Goal: Information Seeking & Learning: Find specific page/section

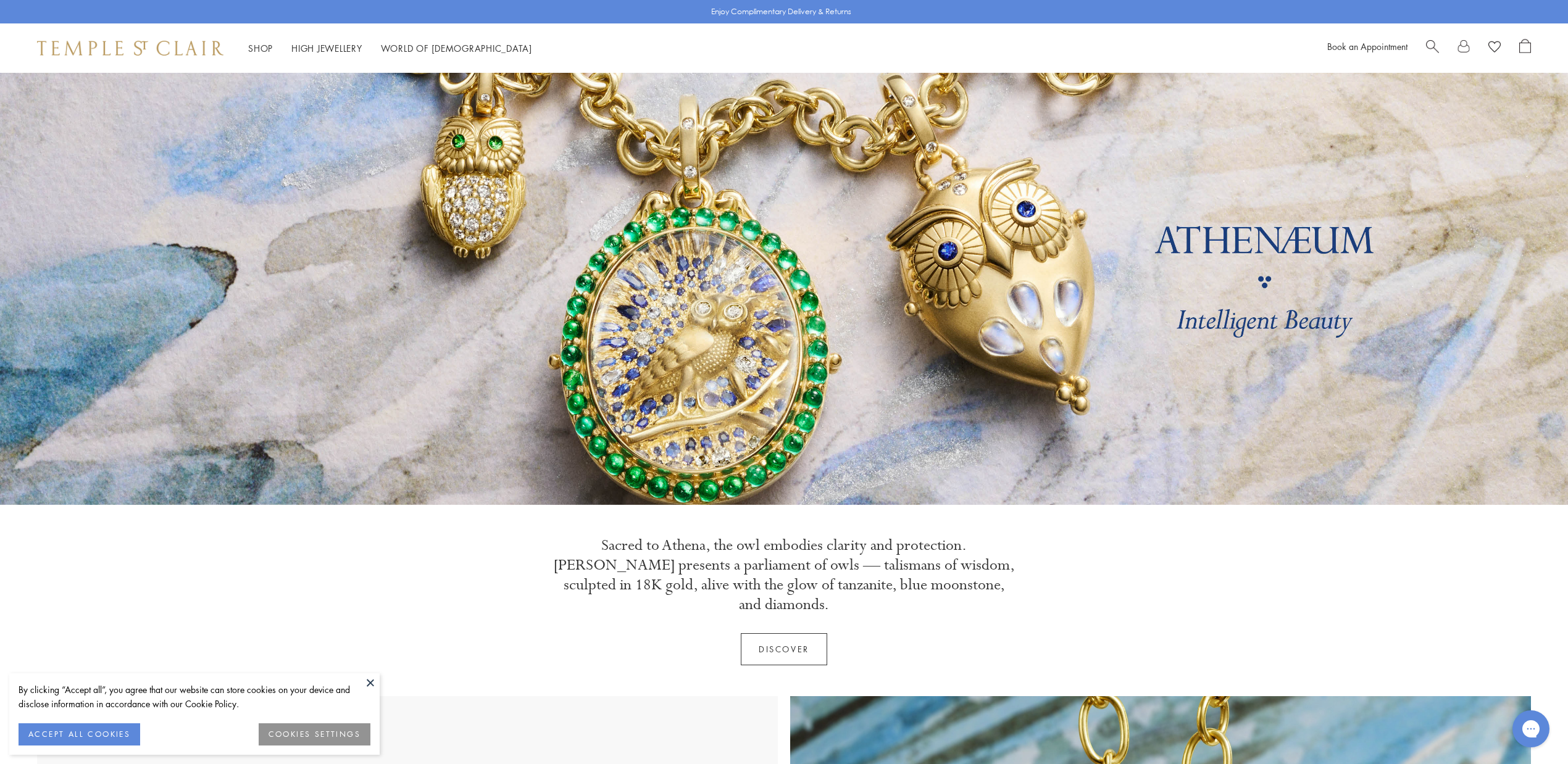
click at [371, 681] on button at bounding box center [370, 683] width 19 height 19
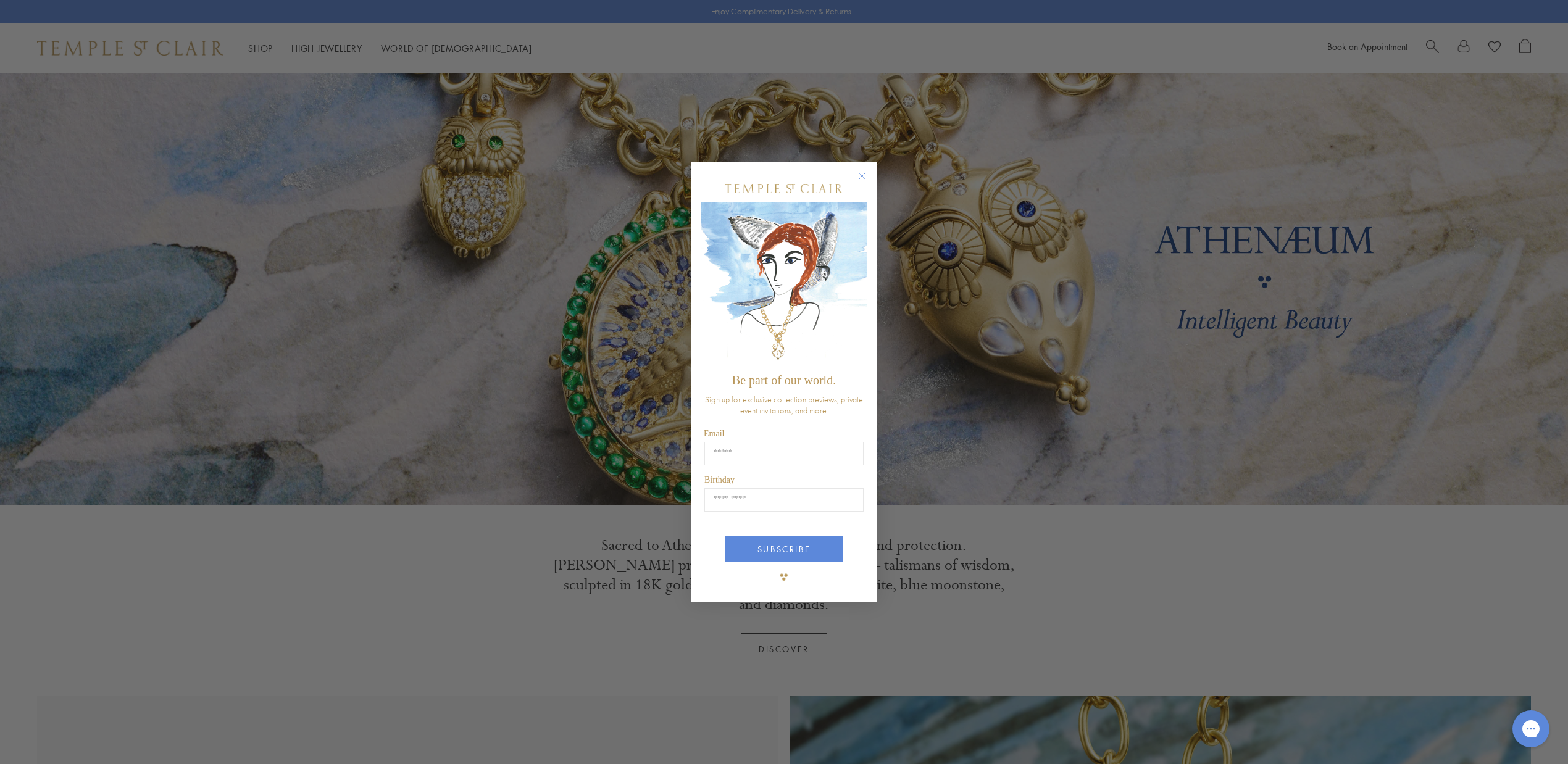
click at [864, 177] on circle "Close dialog" at bounding box center [862, 177] width 15 height 15
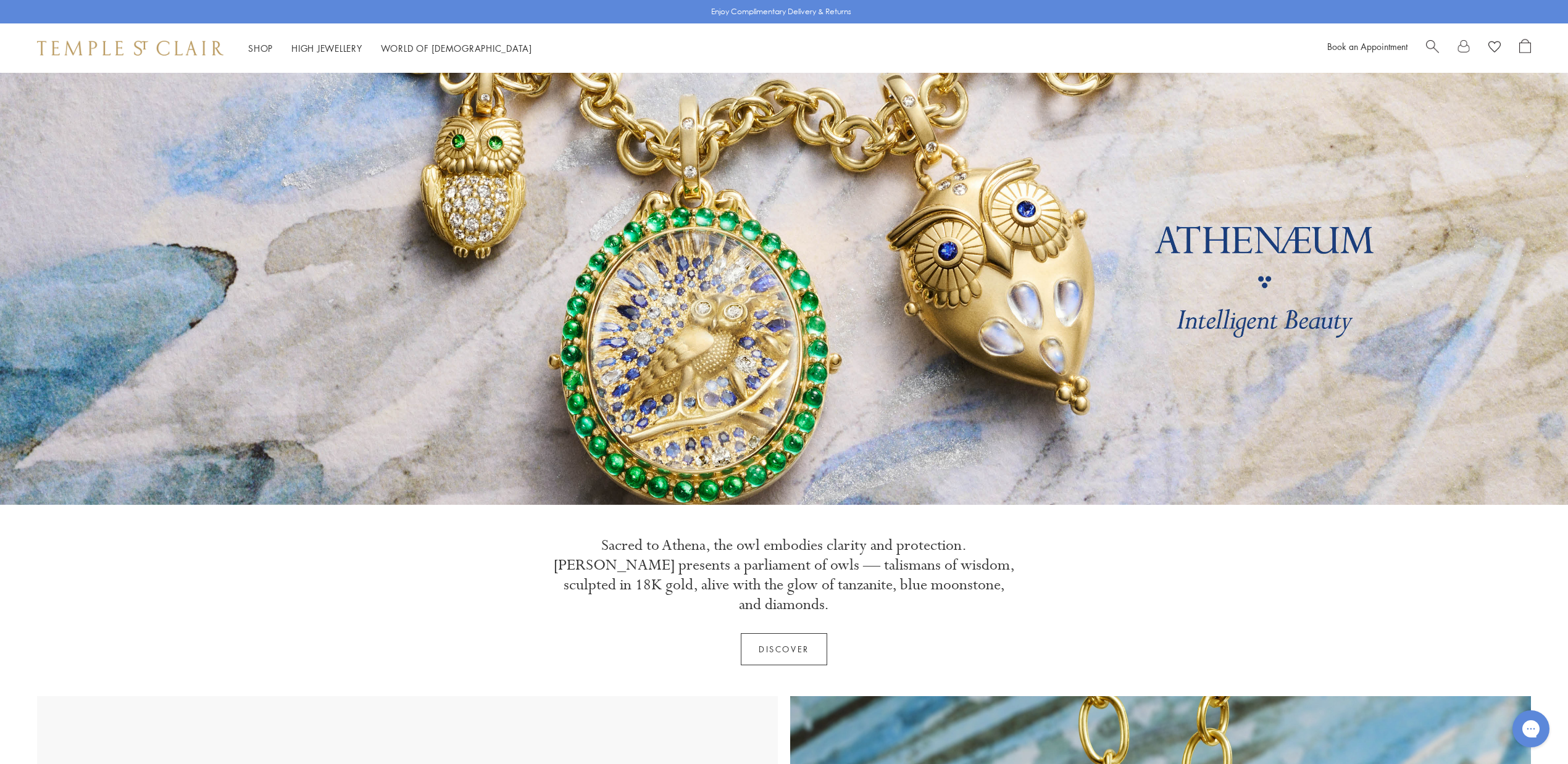
click at [1431, 43] on span "Search" at bounding box center [1432, 45] width 13 height 13
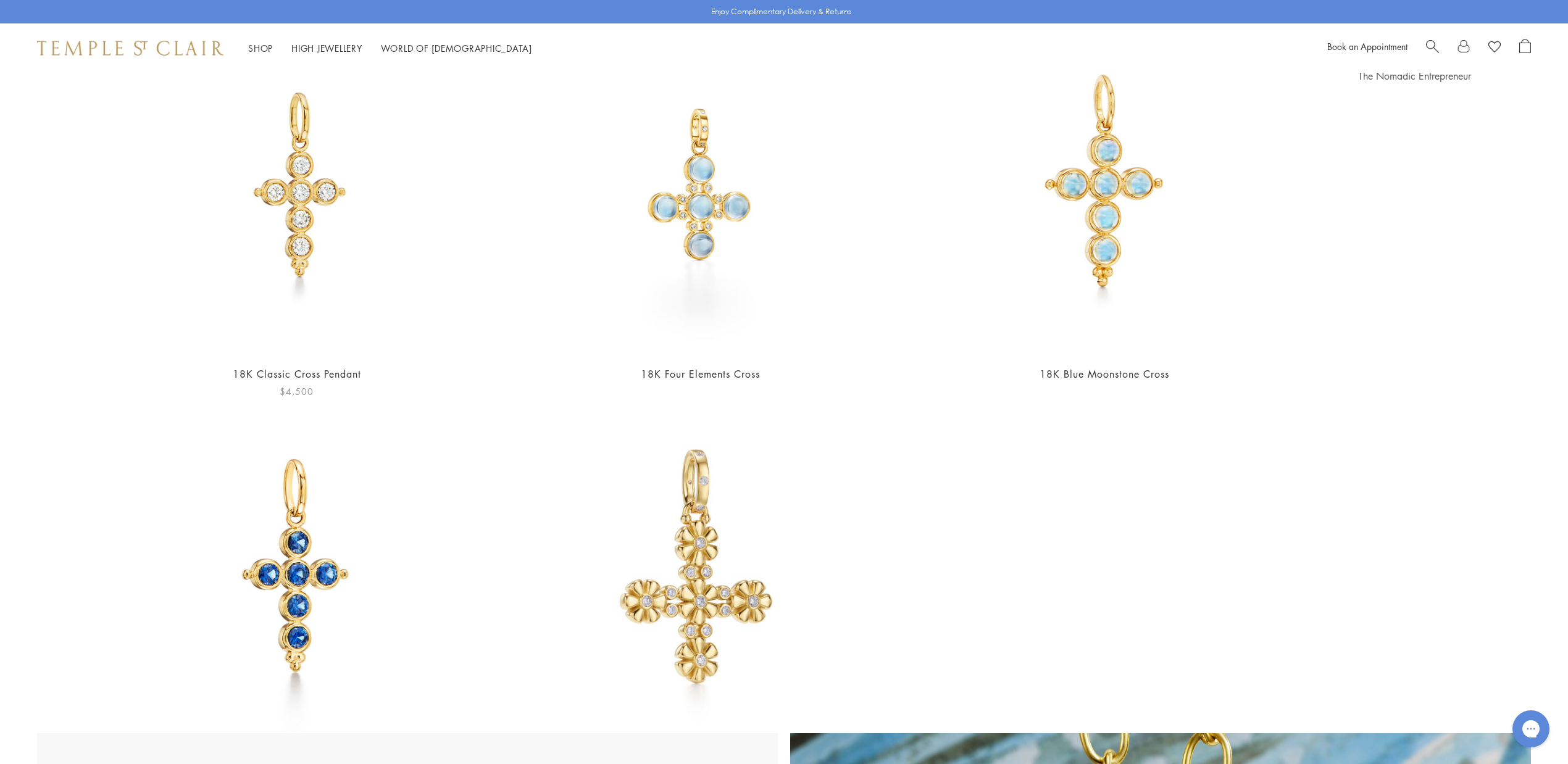
scroll to position [178, 0]
type input "*********"
click at [301, 239] on img at bounding box center [297, 185] width 342 height 342
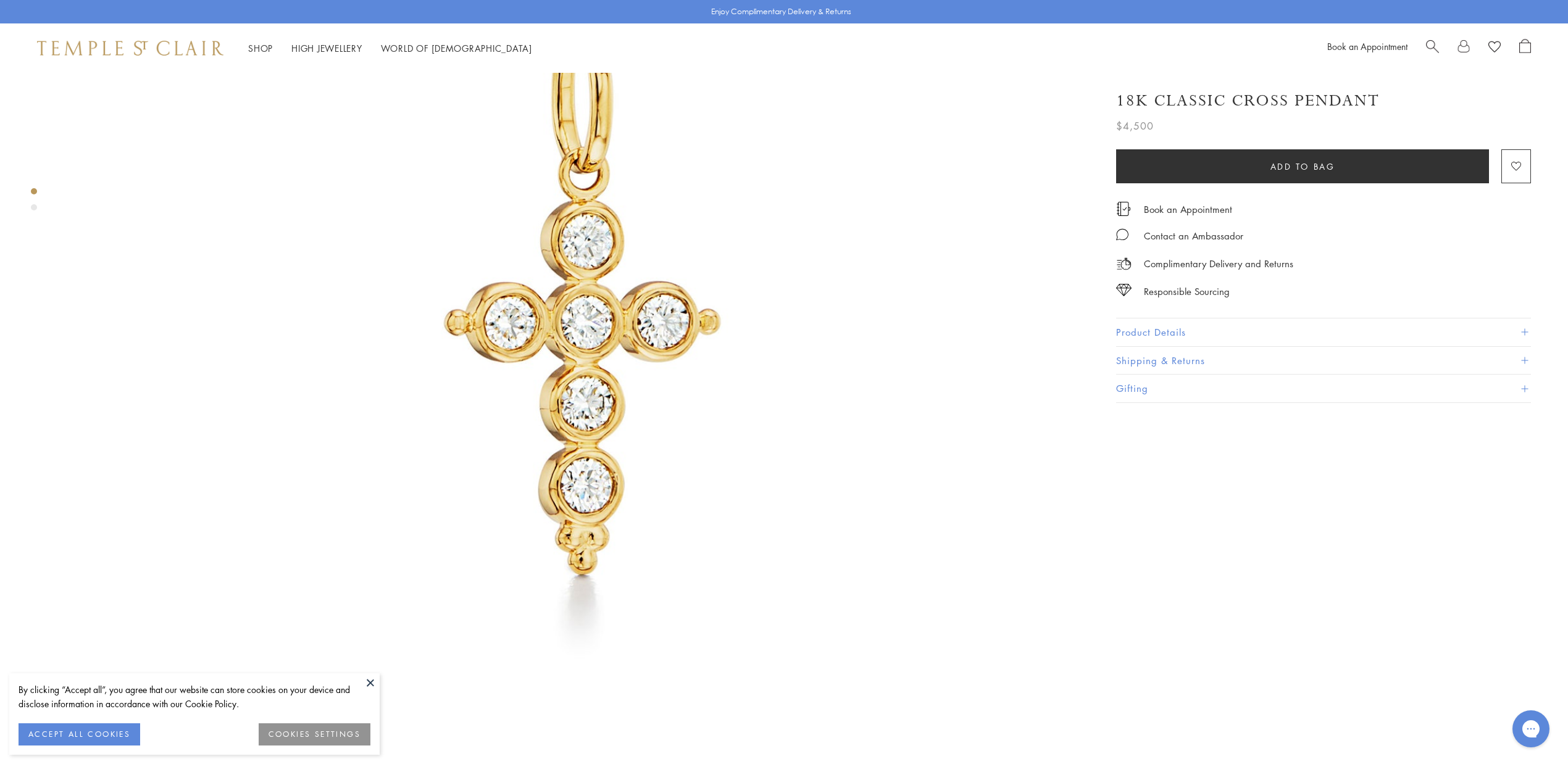
scroll to position [313, 0]
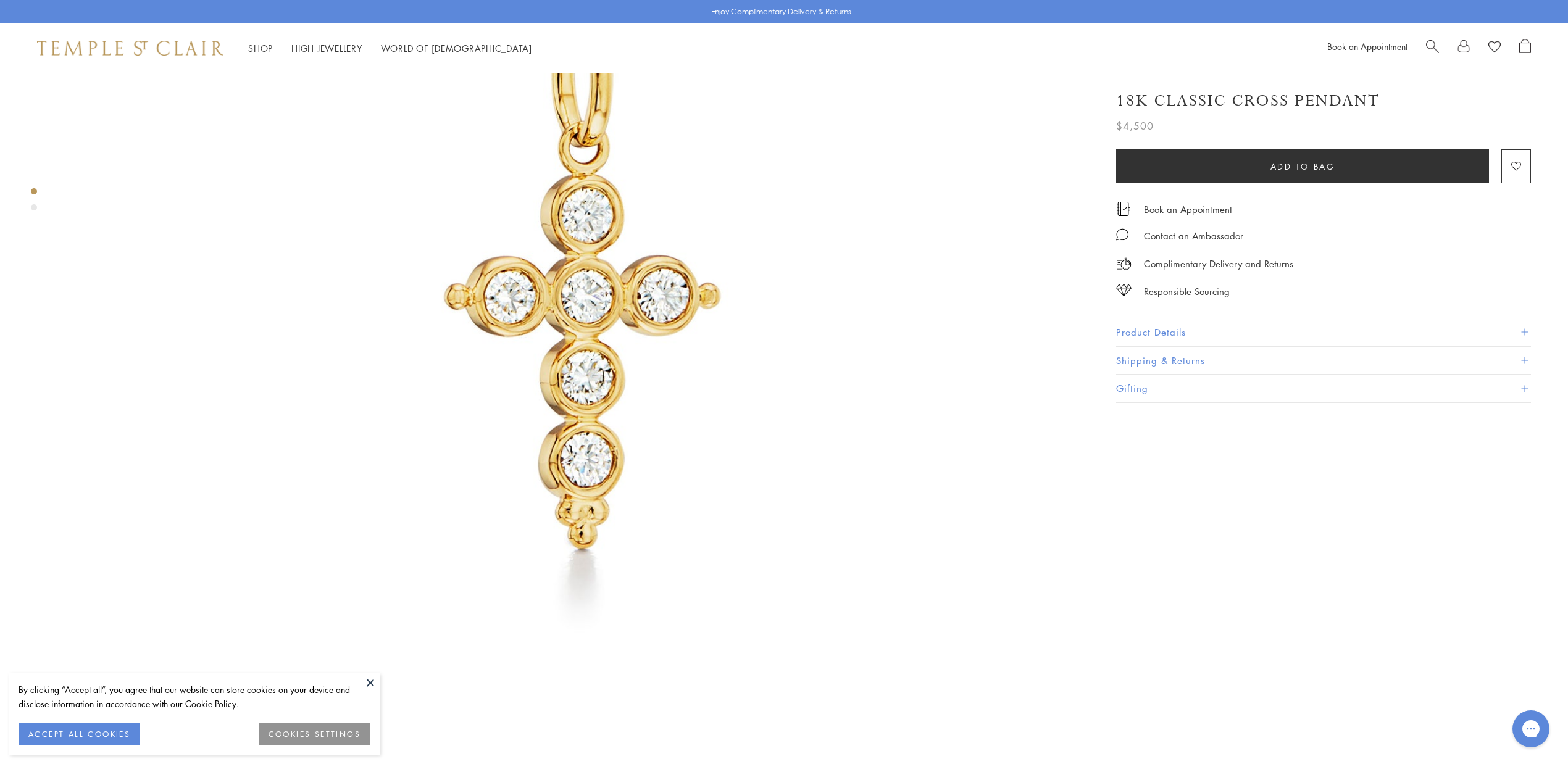
click at [368, 680] on button at bounding box center [370, 683] width 19 height 19
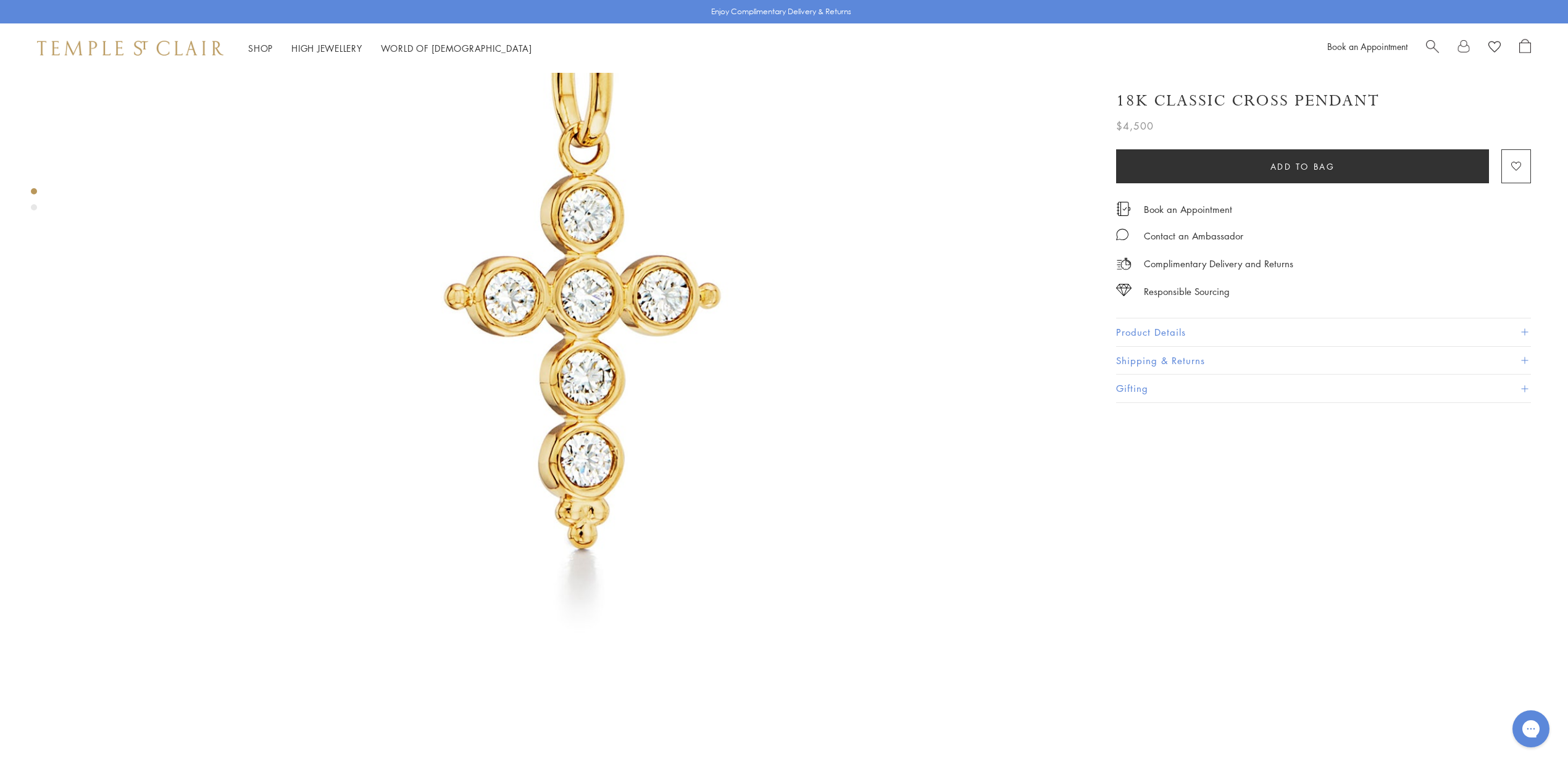
click at [1148, 326] on button "Product Details" at bounding box center [1323, 333] width 415 height 28
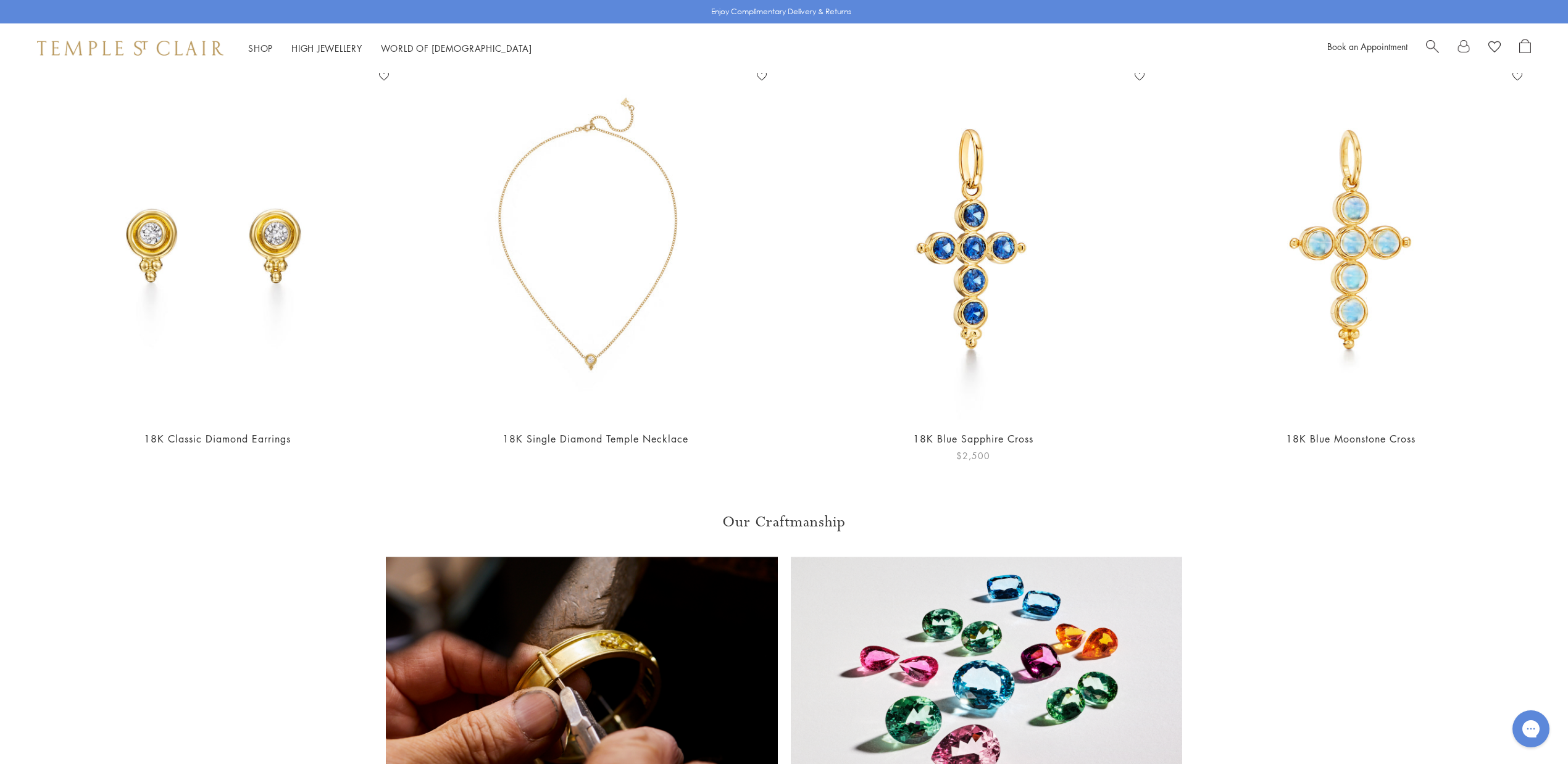
scroll to position [2169, 0]
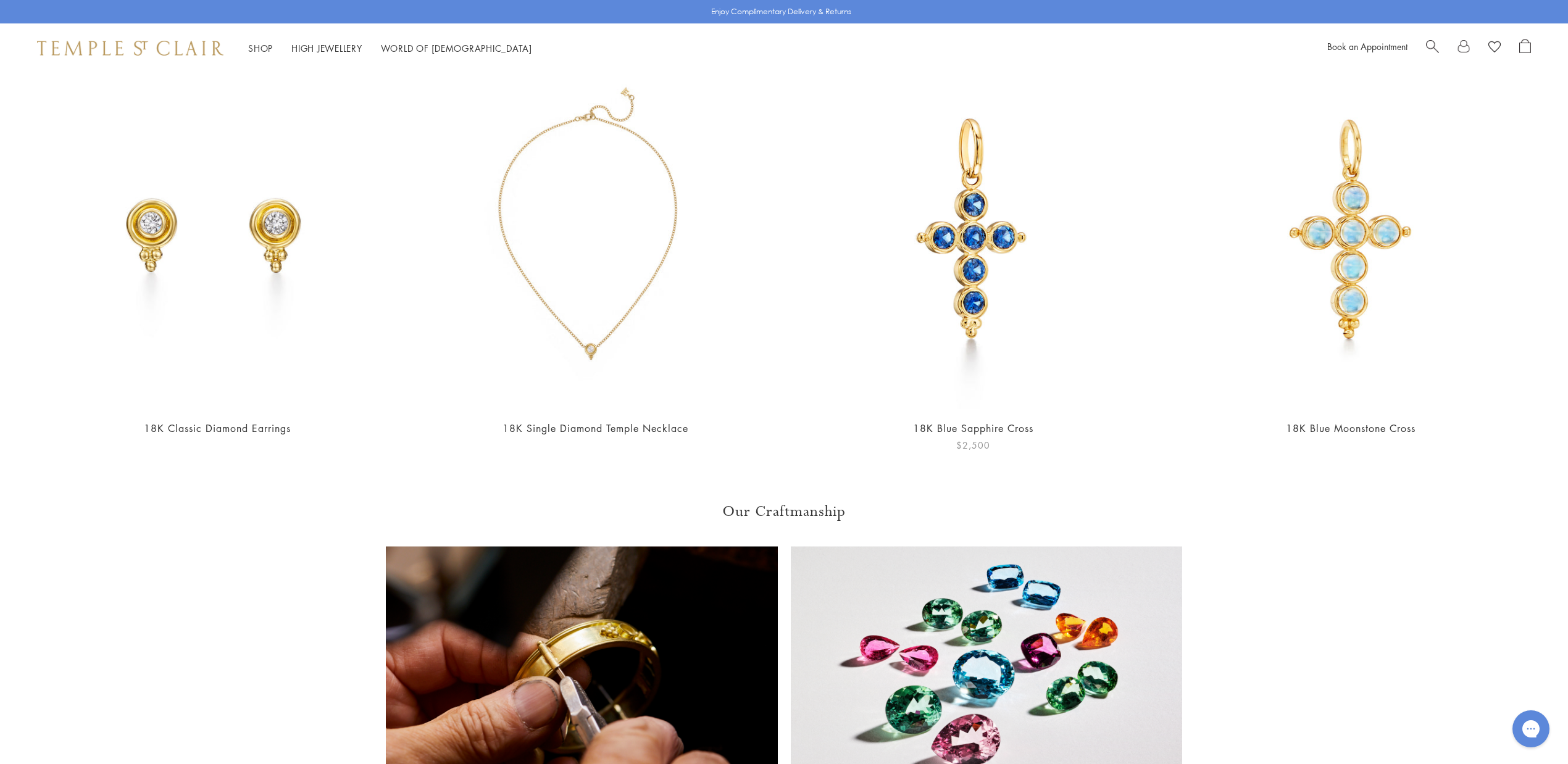
click at [985, 421] on link "18K Blue Sapphire Cross" at bounding box center [973, 428] width 120 height 13
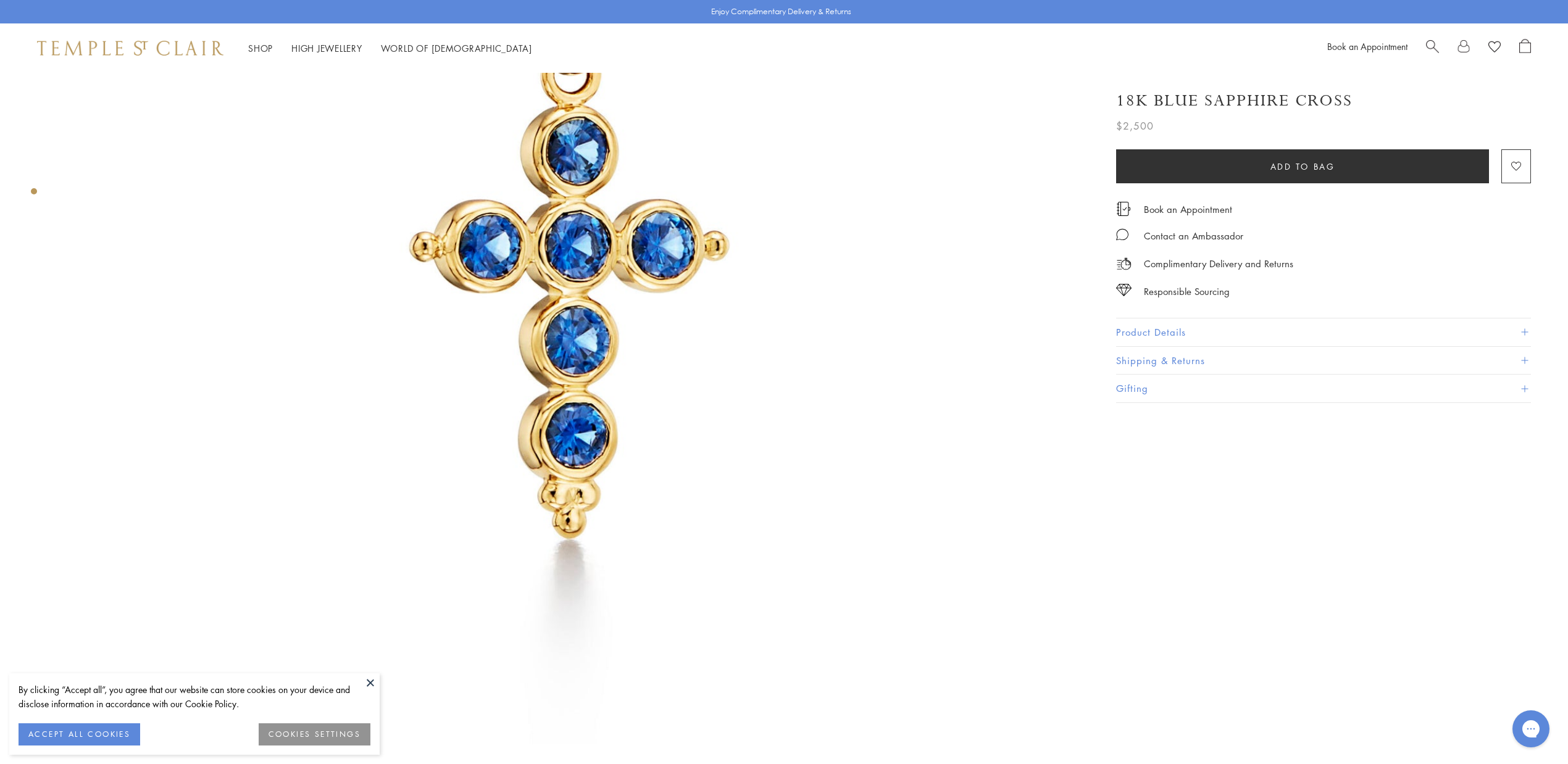
scroll to position [381, 0]
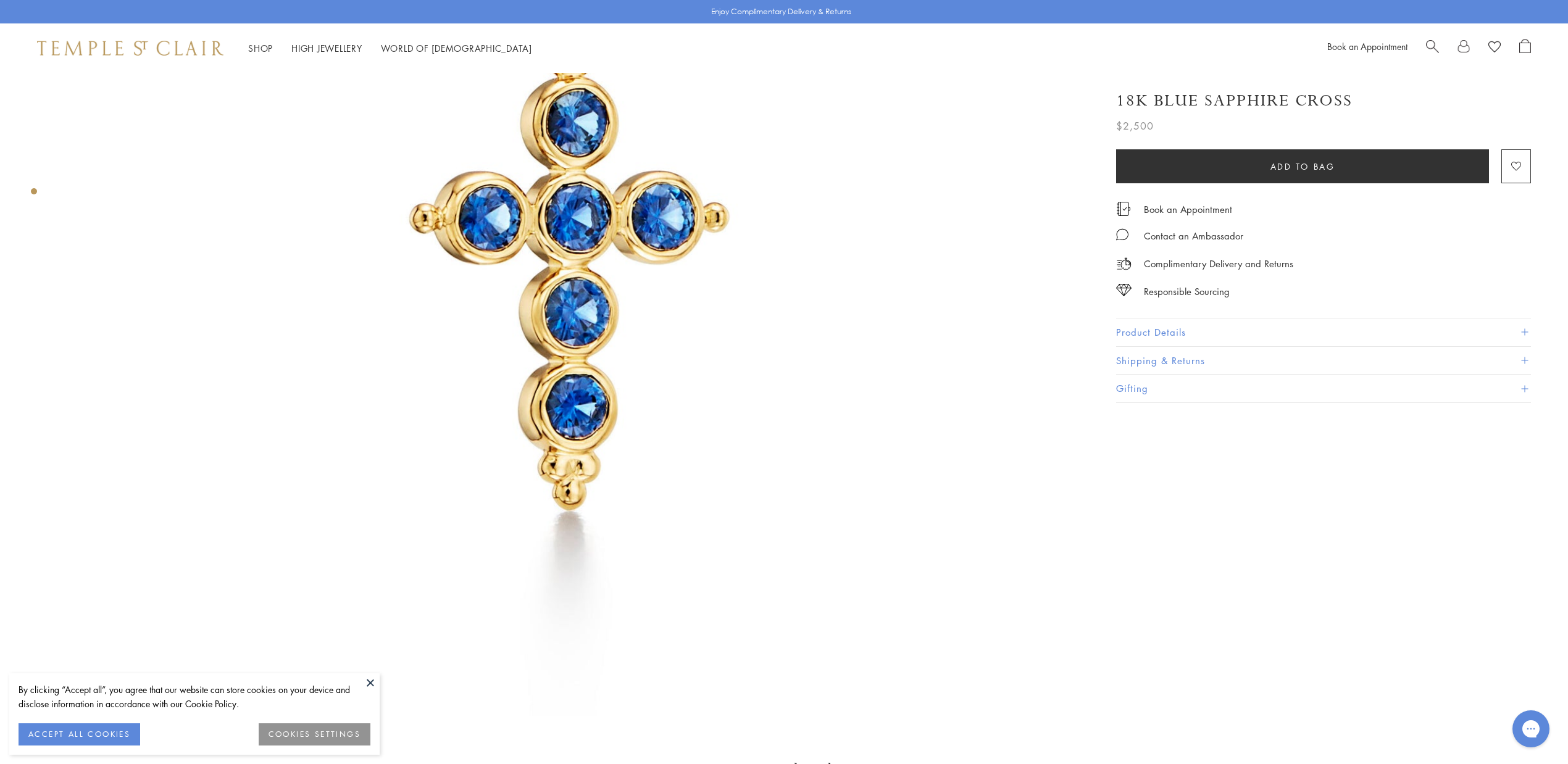
click at [367, 678] on button at bounding box center [370, 683] width 19 height 19
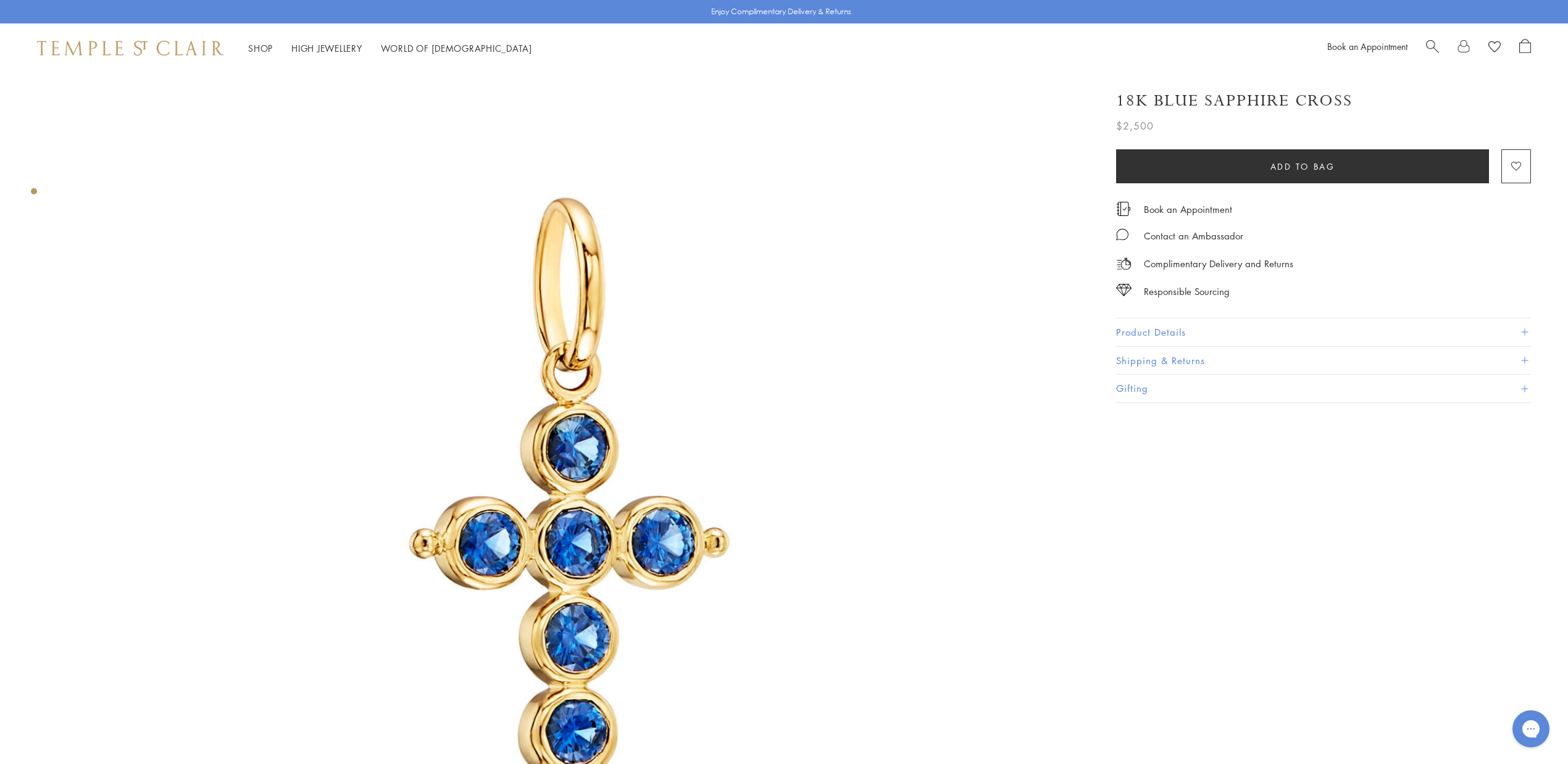
scroll to position [0, 0]
